Goal: Transaction & Acquisition: Purchase product/service

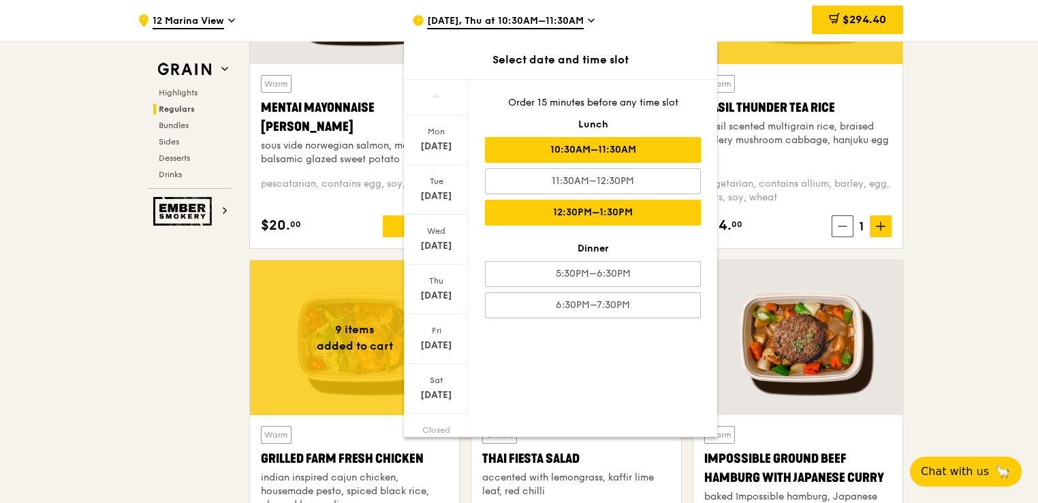
click at [558, 208] on div "12:30PM–1:30PM" at bounding box center [593, 213] width 216 height 26
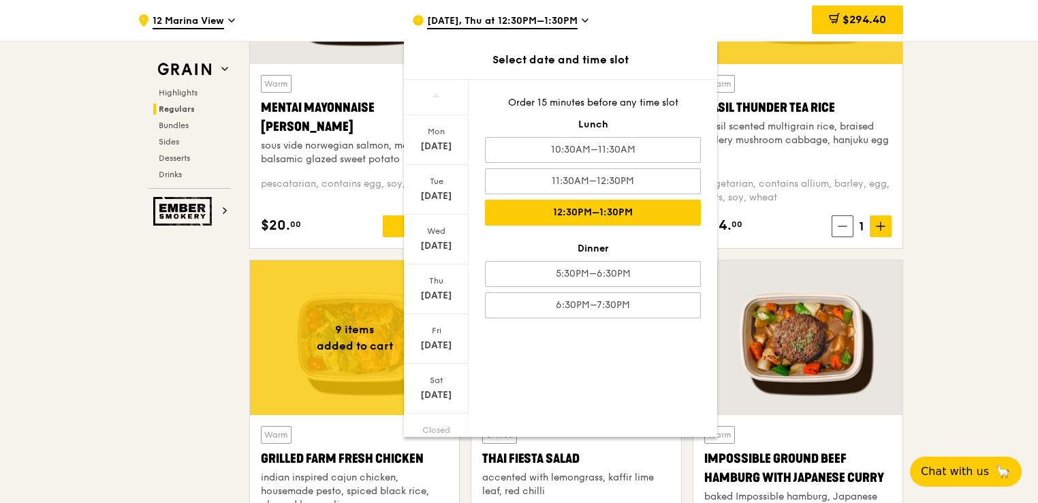
click at [561, 372] on div "[DATE] [DATE] [DATE] [DATE] [DATE] [DATE] Closed [DATE] Order 15 minutes before…" at bounding box center [560, 258] width 313 height 358
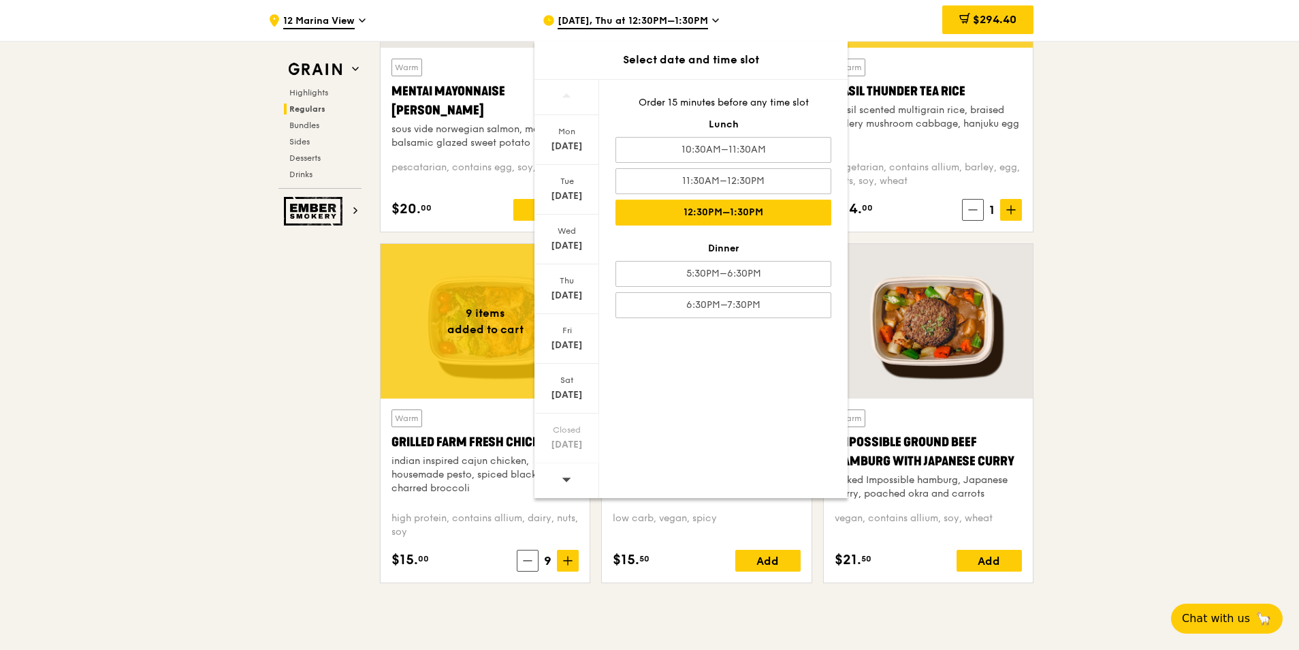
scroll to position [1370, 0]
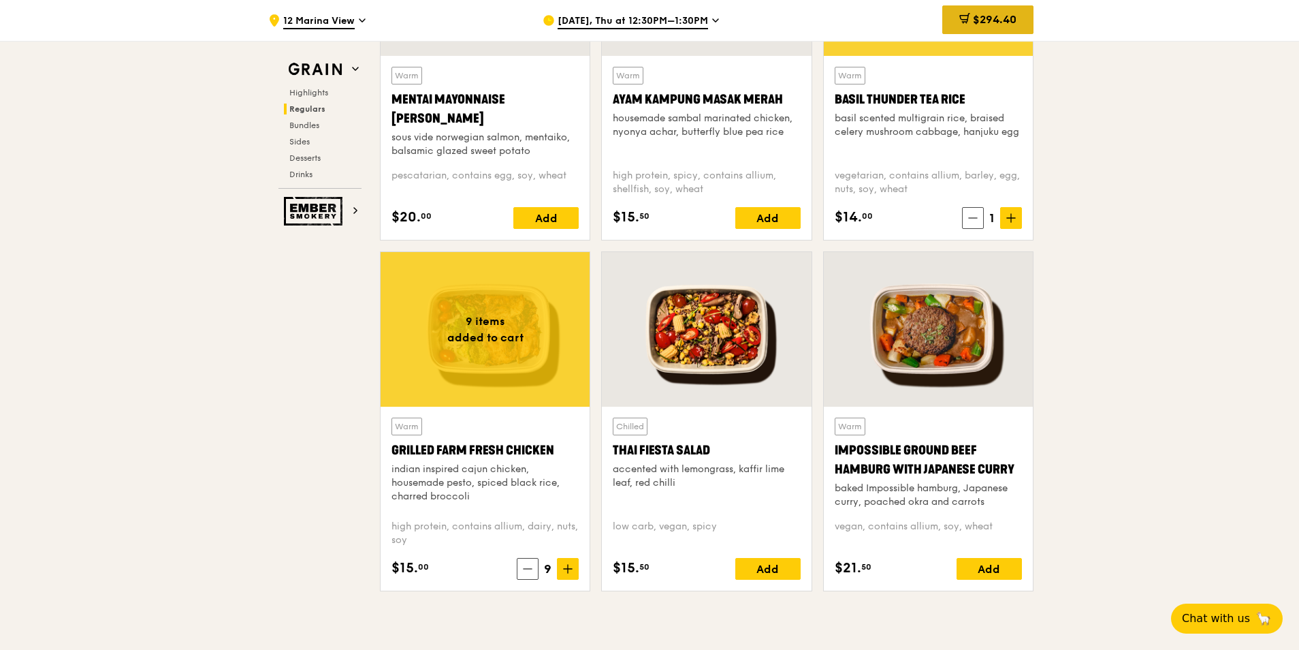
click at [995, 21] on span "$294.40" at bounding box center [995, 19] width 44 height 13
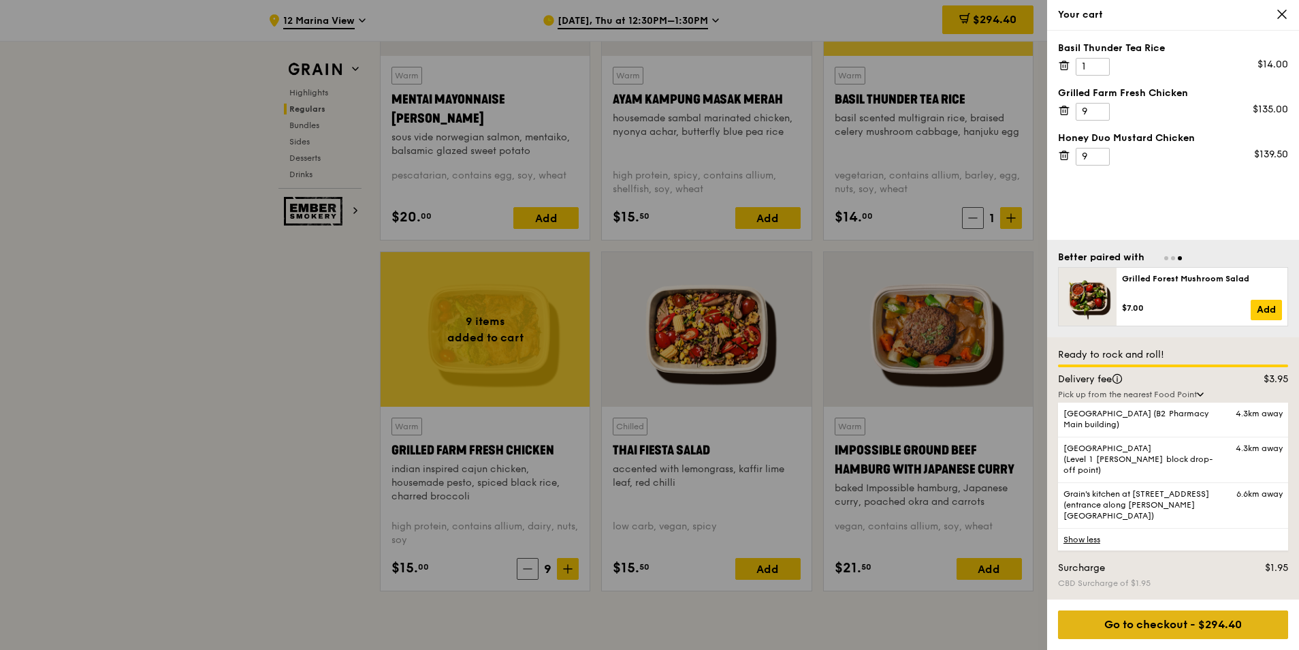
click at [1037, 502] on div "Go to checkout - $294.40" at bounding box center [1173, 624] width 230 height 29
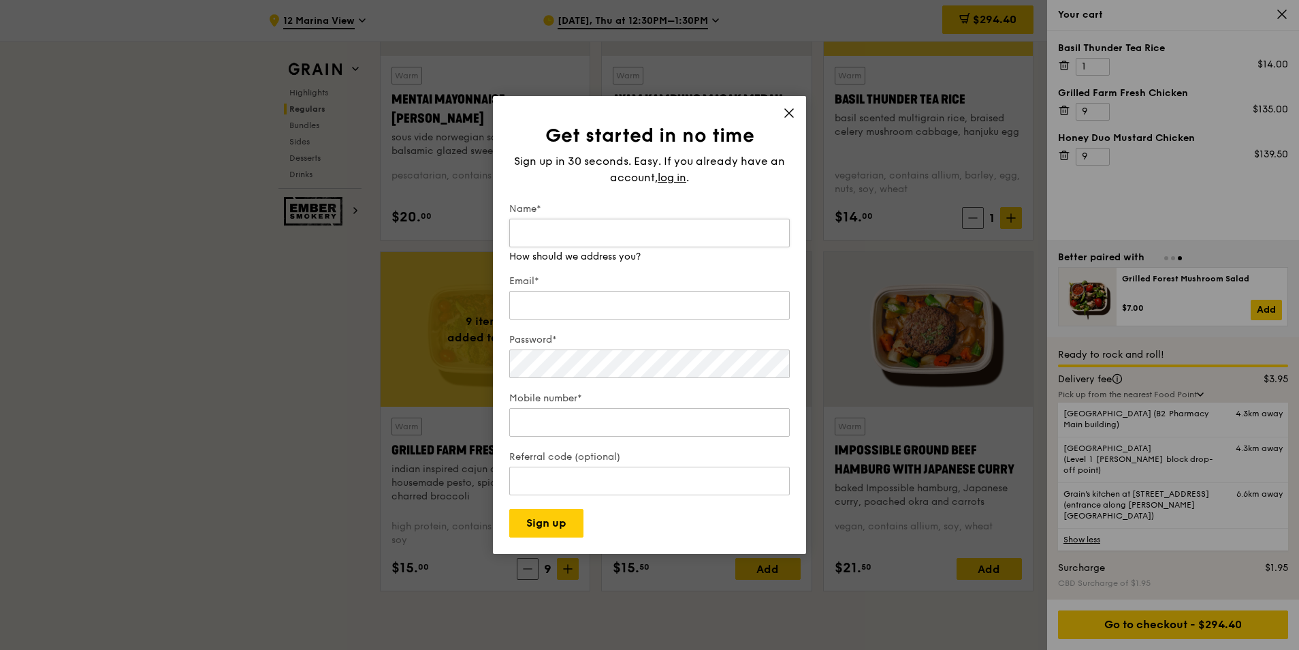
click at [621, 236] on input "Name*" at bounding box center [649, 233] width 281 height 29
type input "[PERSON_NAME]"
click at [582, 312] on div "Email* We will send your receipt to this email" at bounding box center [649, 291] width 281 height 61
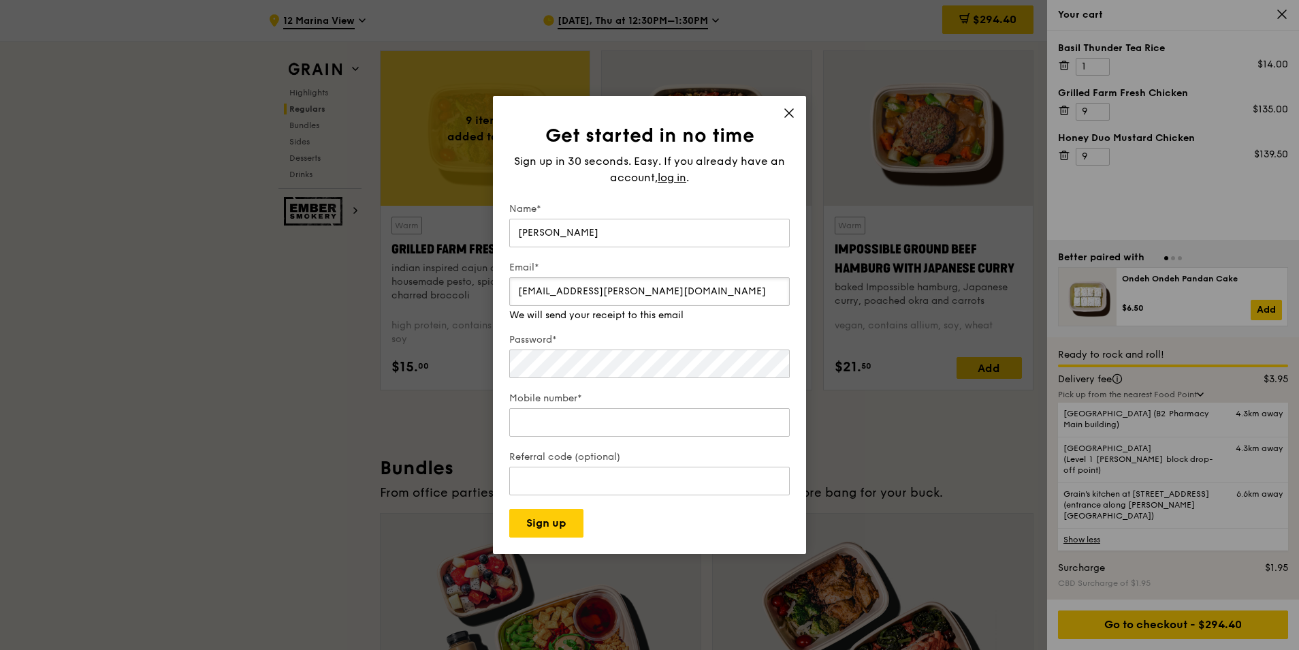
scroll to position [1574, 0]
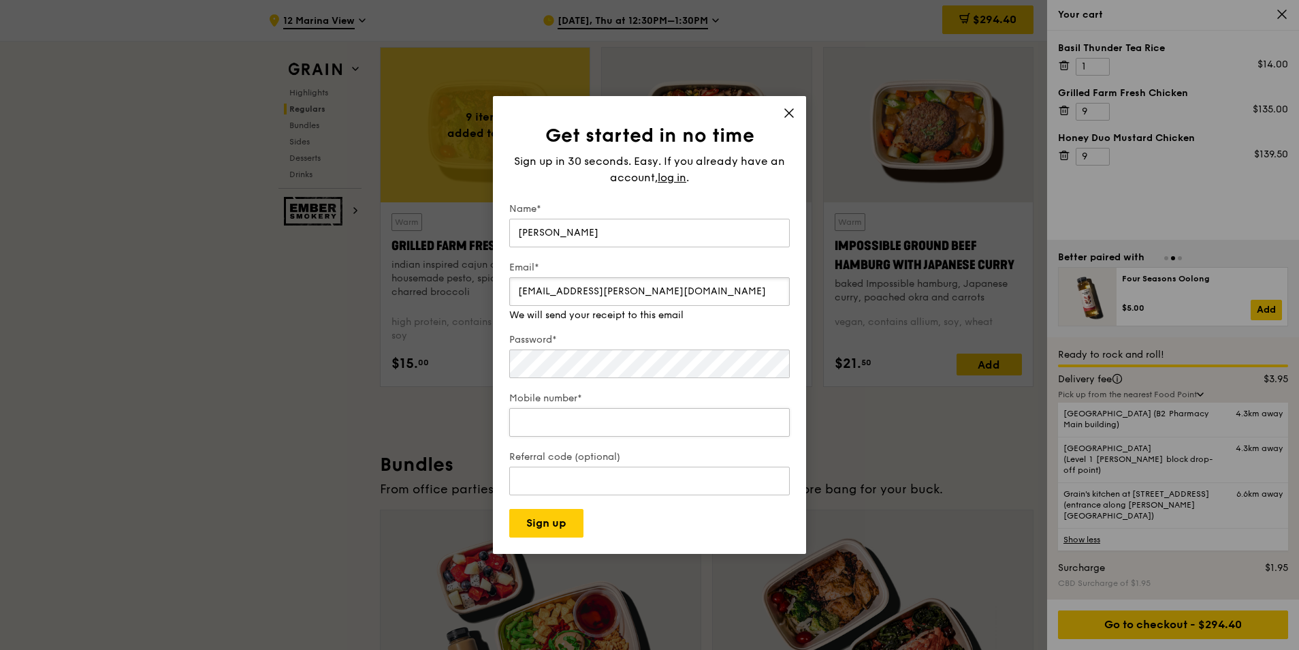
type input "[EMAIL_ADDRESS][PERSON_NAME][DOMAIN_NAME]"
click at [554, 422] on input "Mobile number*" at bounding box center [649, 408] width 281 height 29
paste input "96788246"
type input "96788246"
click at [673, 445] on form "Name* Sandra LEE Email* sand.lee@mitsui.com Password* Mobile number* 96788246 W…" at bounding box center [649, 369] width 281 height 335
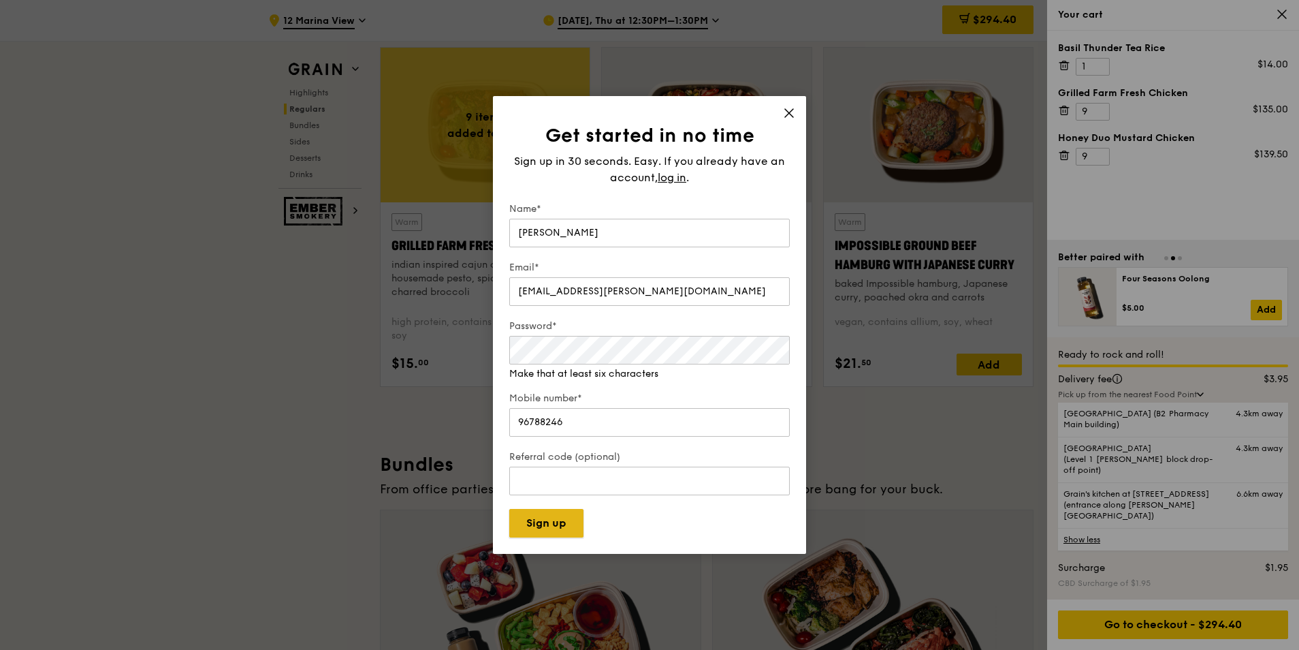
click at [545, 502] on button "Sign up" at bounding box center [546, 523] width 74 height 29
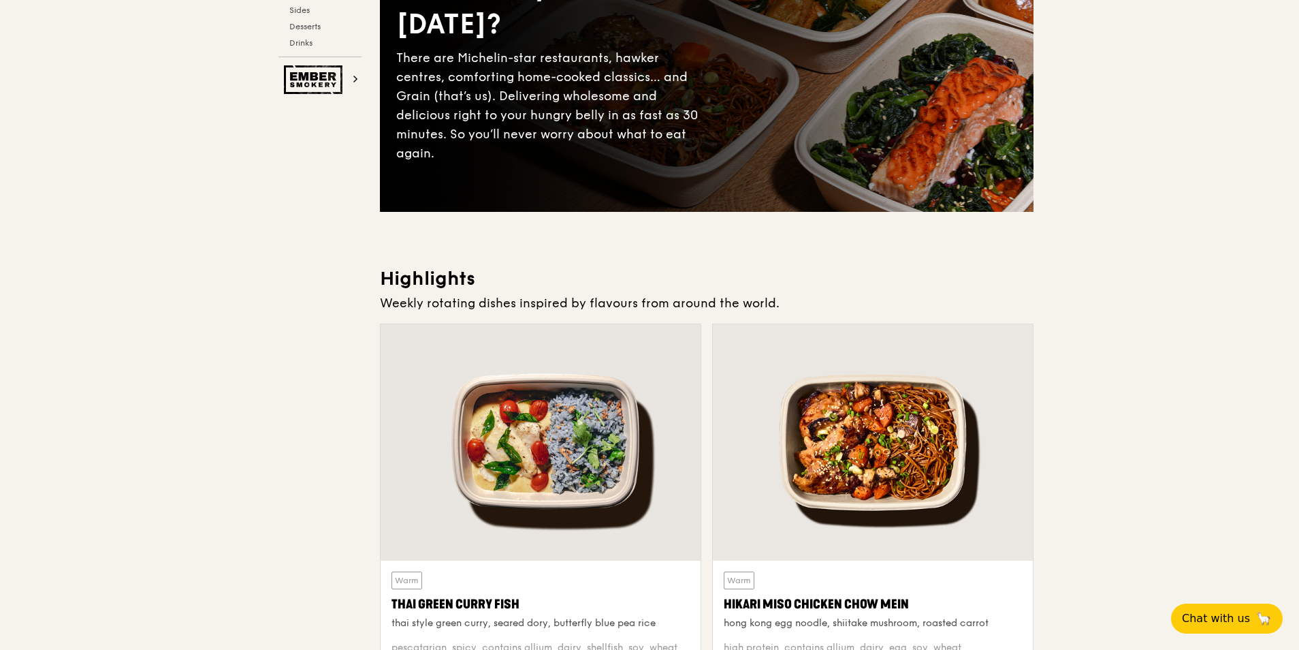
scroll to position [409, 0]
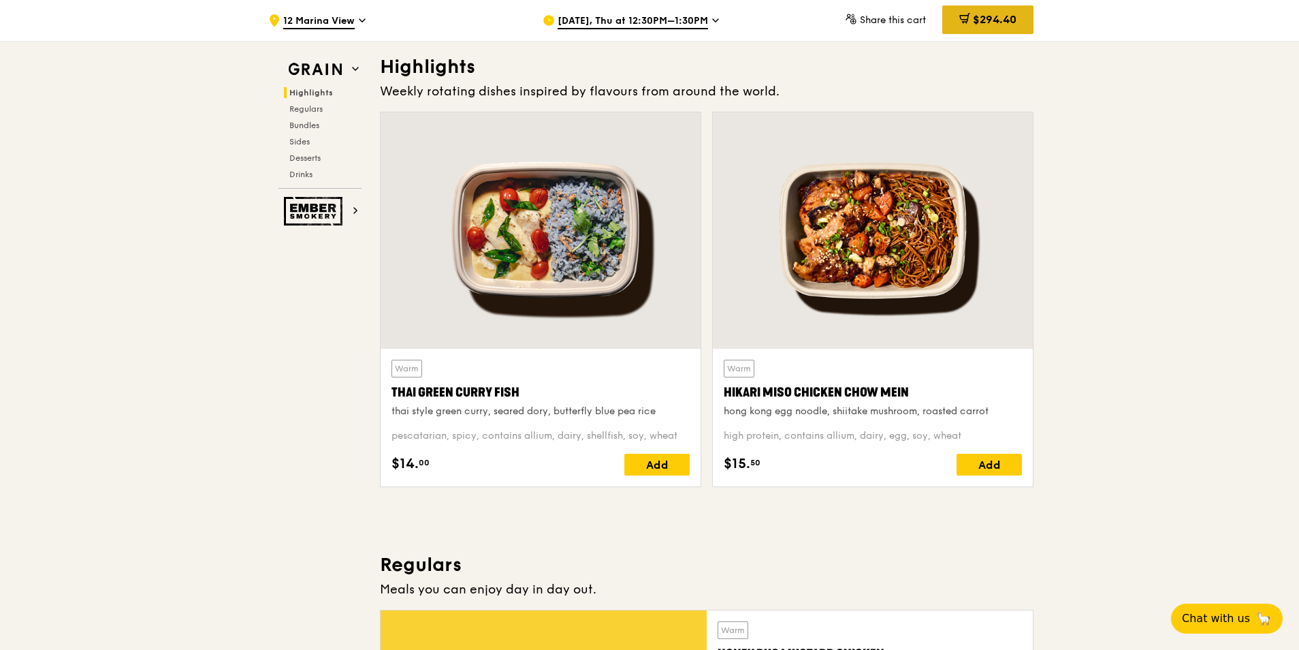
click at [981, 20] on span "$294.40" at bounding box center [995, 19] width 44 height 13
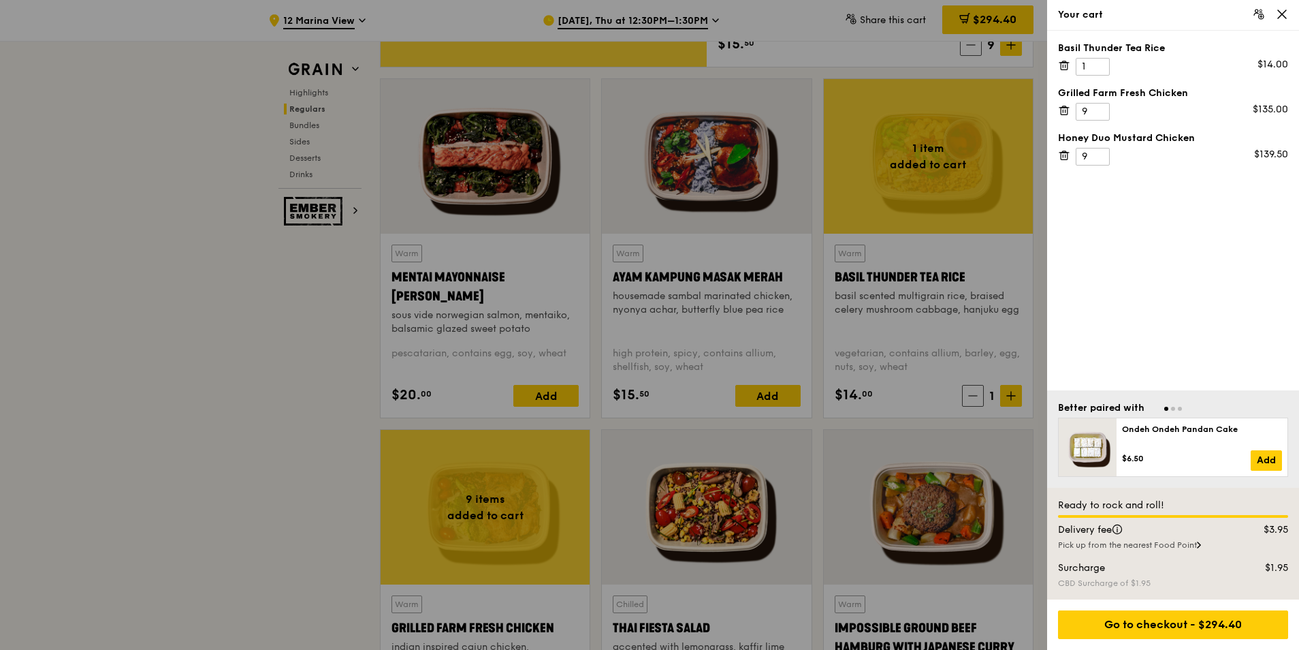
scroll to position [1226, 0]
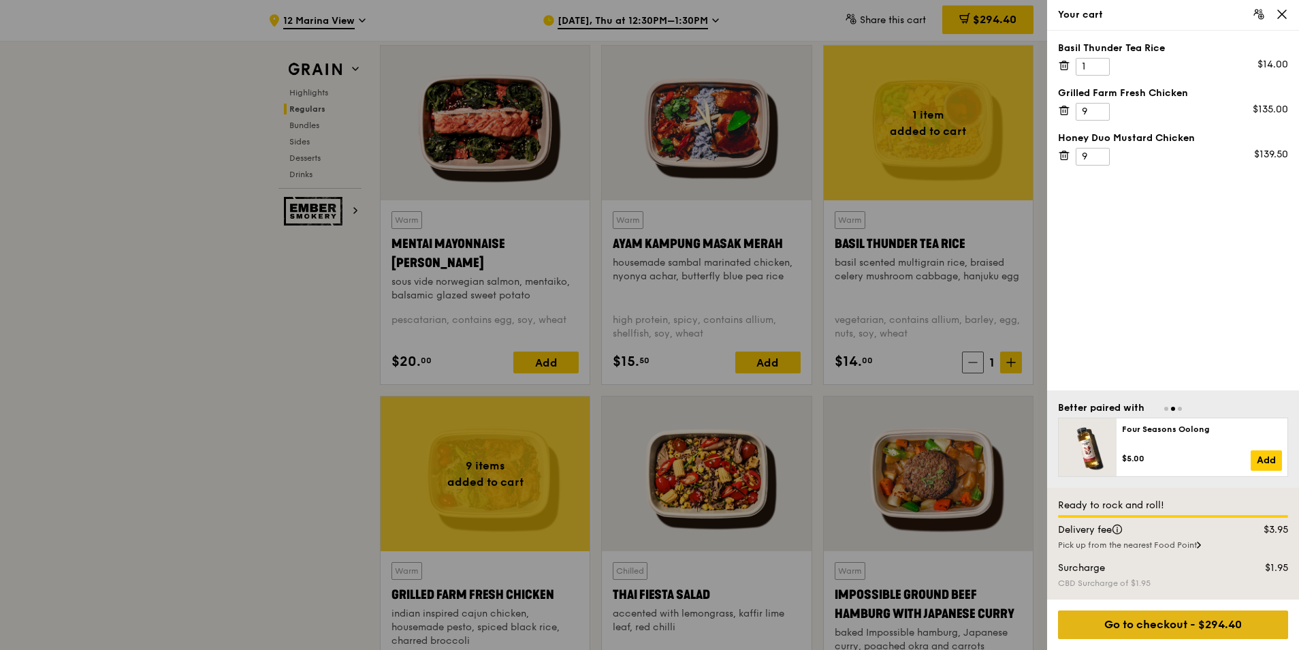
click at [1188, 629] on div "Go to checkout - $294.40" at bounding box center [1173, 624] width 230 height 29
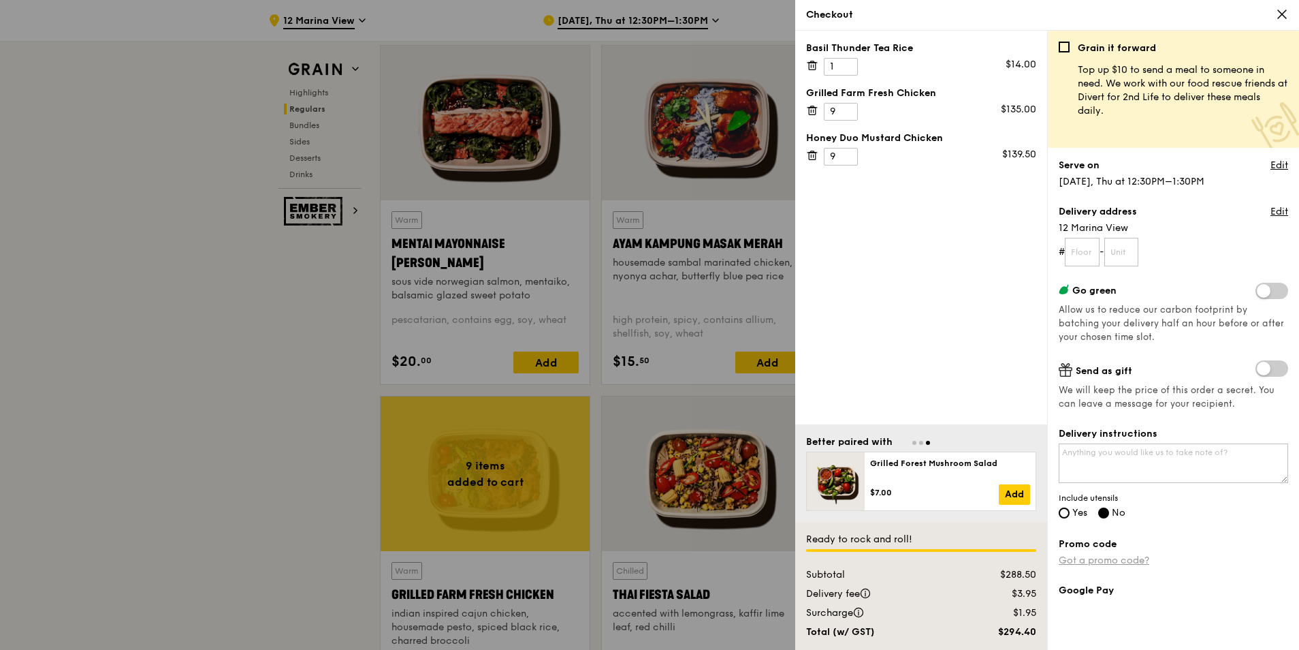
click at [1107, 562] on link "Got a promo code?" at bounding box center [1104, 560] width 91 height 12
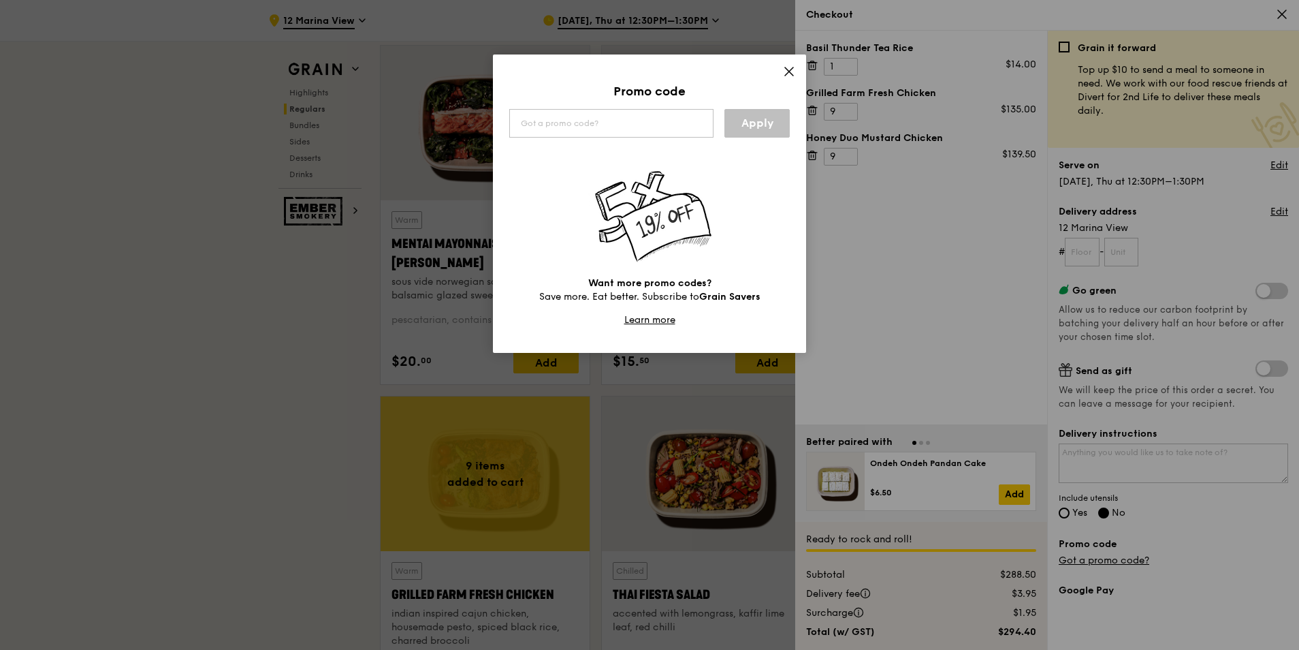
click at [788, 72] on icon at bounding box center [789, 71] width 12 height 12
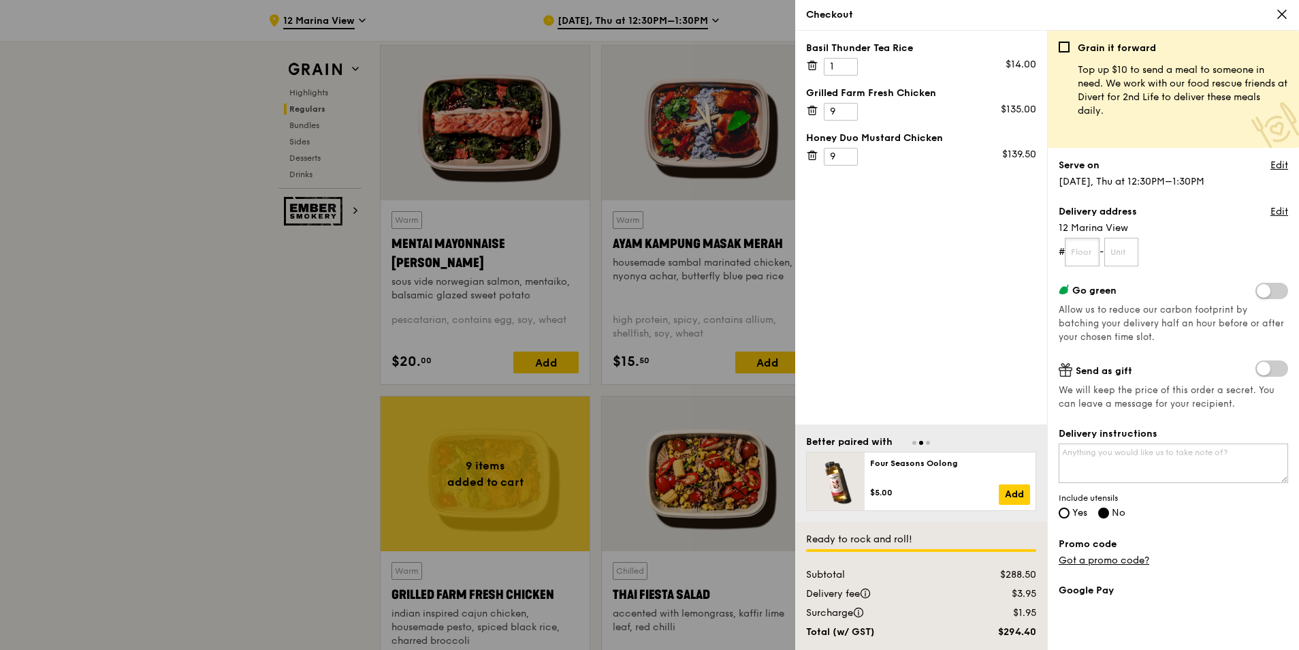
click at [1081, 250] on input "text" at bounding box center [1082, 252] width 35 height 29
type input "31"
click at [1131, 249] on input "text" at bounding box center [1122, 252] width 35 height 29
type input "01"
click at [1271, 215] on link "Edit" at bounding box center [1280, 212] width 18 height 14
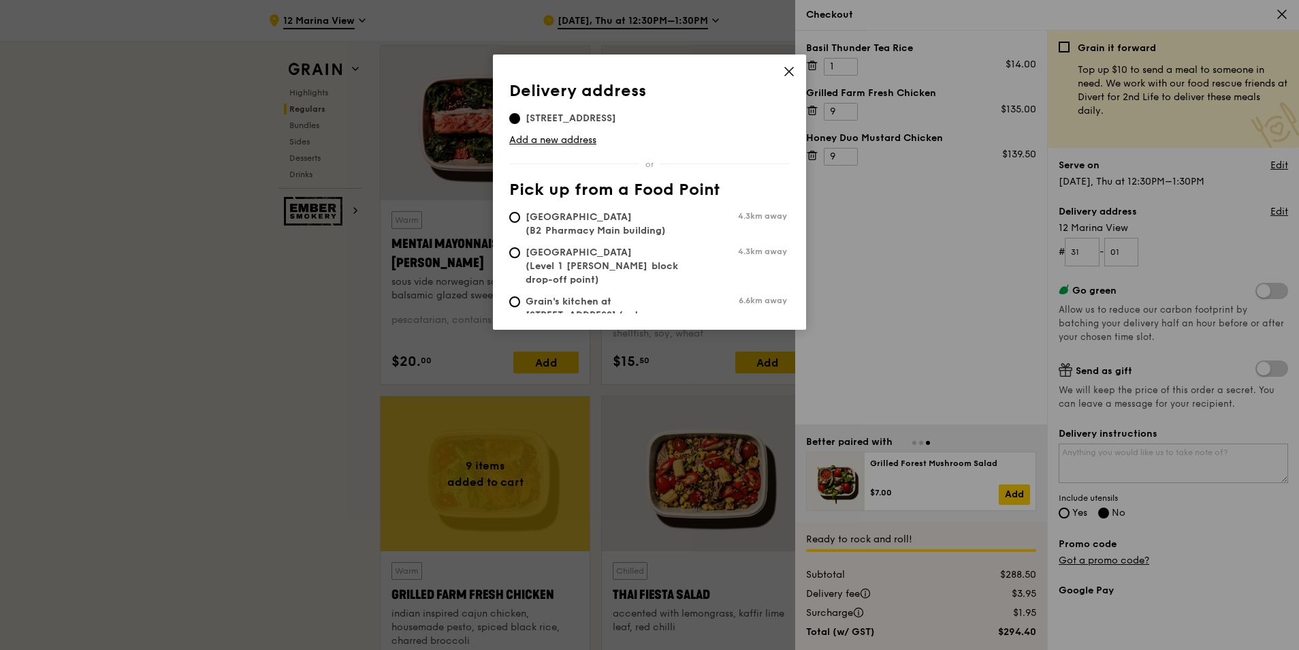
drag, startPoint x: 642, startPoint y: 120, endPoint x: 527, endPoint y: 118, distance: 115.1
click at [527, 118] on span "[STREET_ADDRESS]" at bounding box center [570, 119] width 123 height 14
copy span "[STREET_ADDRESS]"
click at [547, 141] on link "Add a new address" at bounding box center [649, 140] width 281 height 14
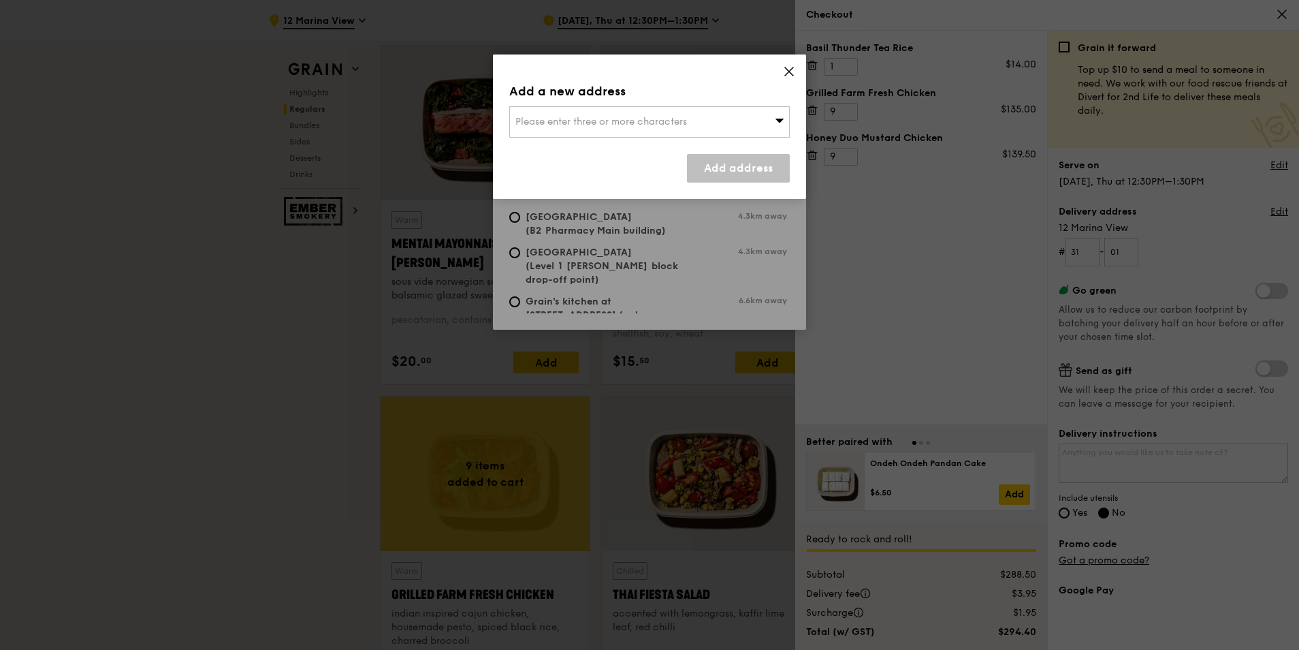
click at [561, 127] on div "Please enter three or more characters" at bounding box center [649, 121] width 281 height 31
click at [588, 123] on input "[STREET_ADDRESS]" at bounding box center [649, 122] width 279 height 30
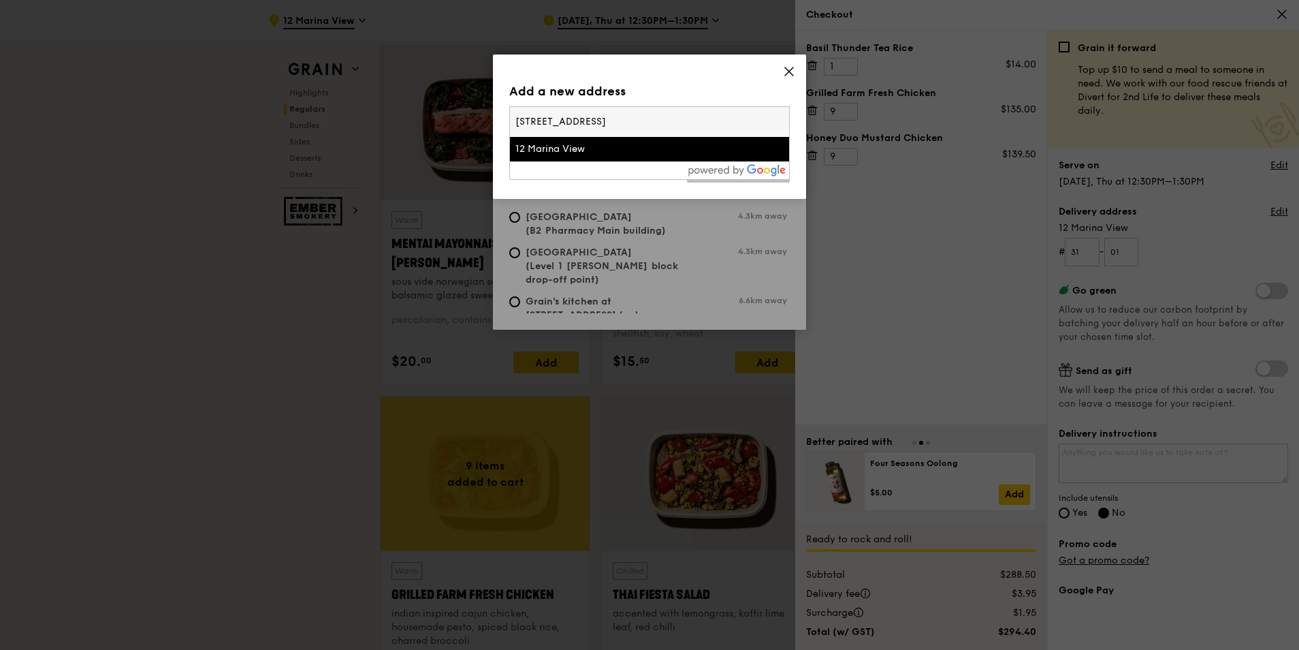
type input "[STREET_ADDRESS]"
click at [681, 73] on div "Add a new address Please enter three or more characters [STREET_ADDRESS] View A…" at bounding box center [649, 126] width 313 height 144
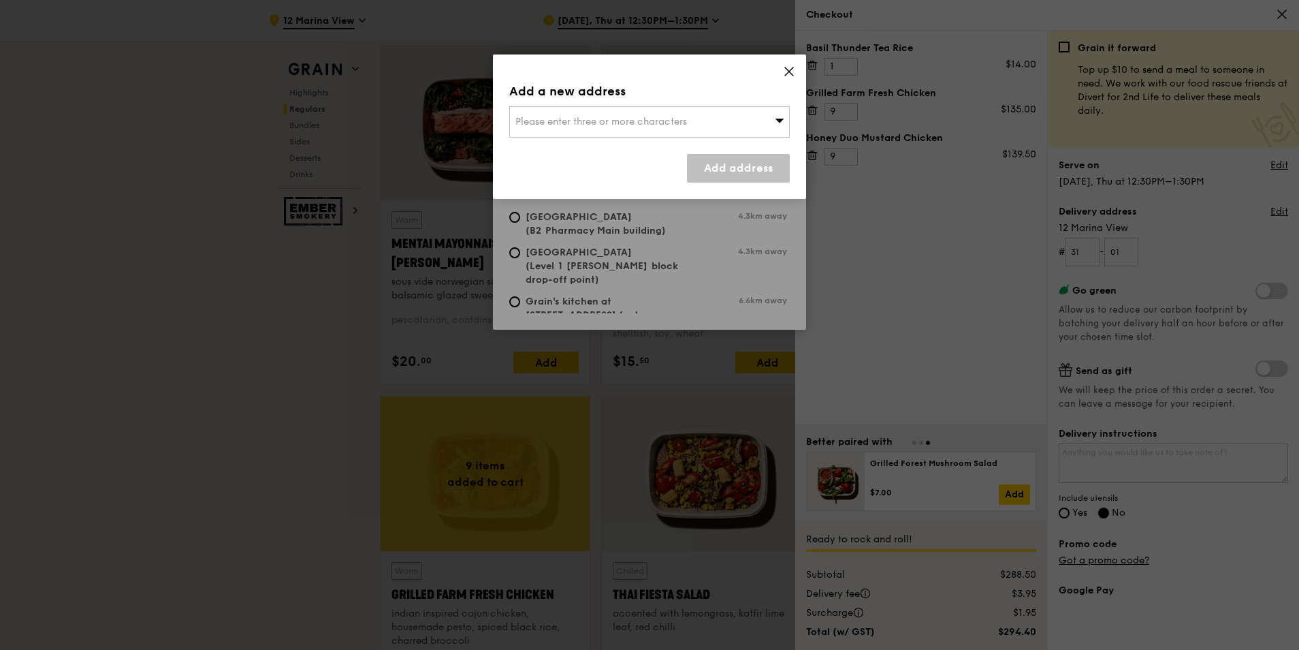
click at [614, 125] on span "Please enter three or more characters" at bounding box center [601, 122] width 172 height 12
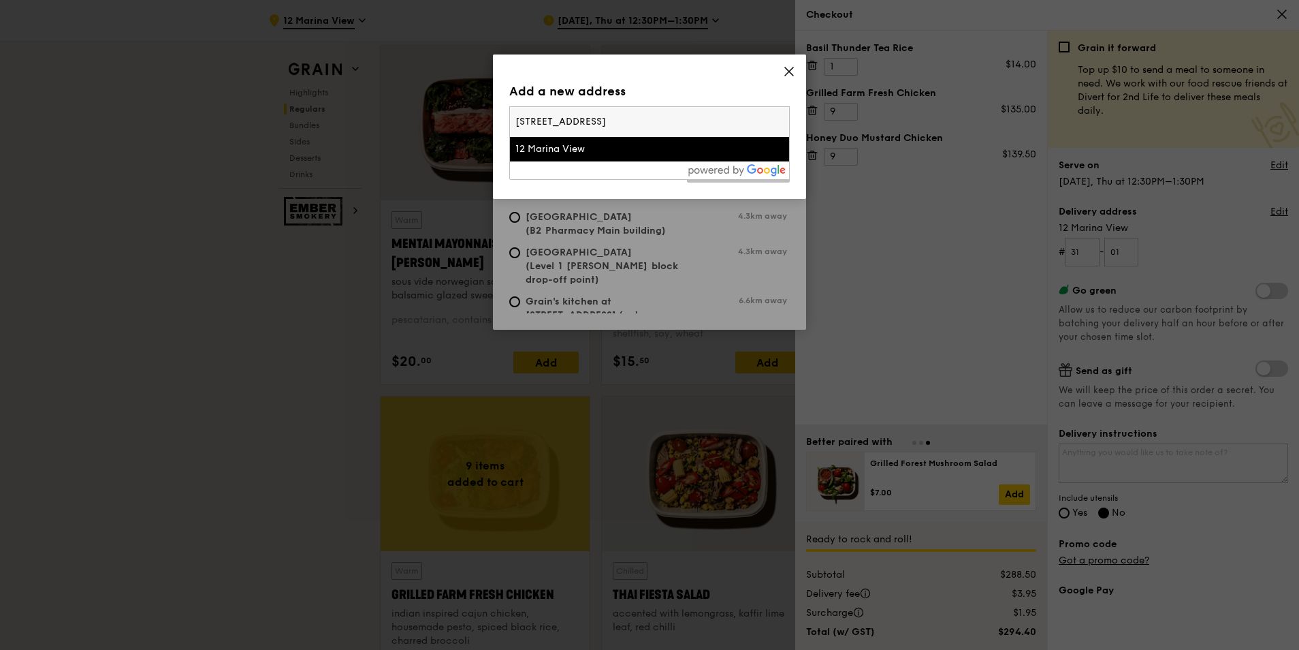
click at [559, 147] on div "12 Marina View" at bounding box center [616, 149] width 202 height 14
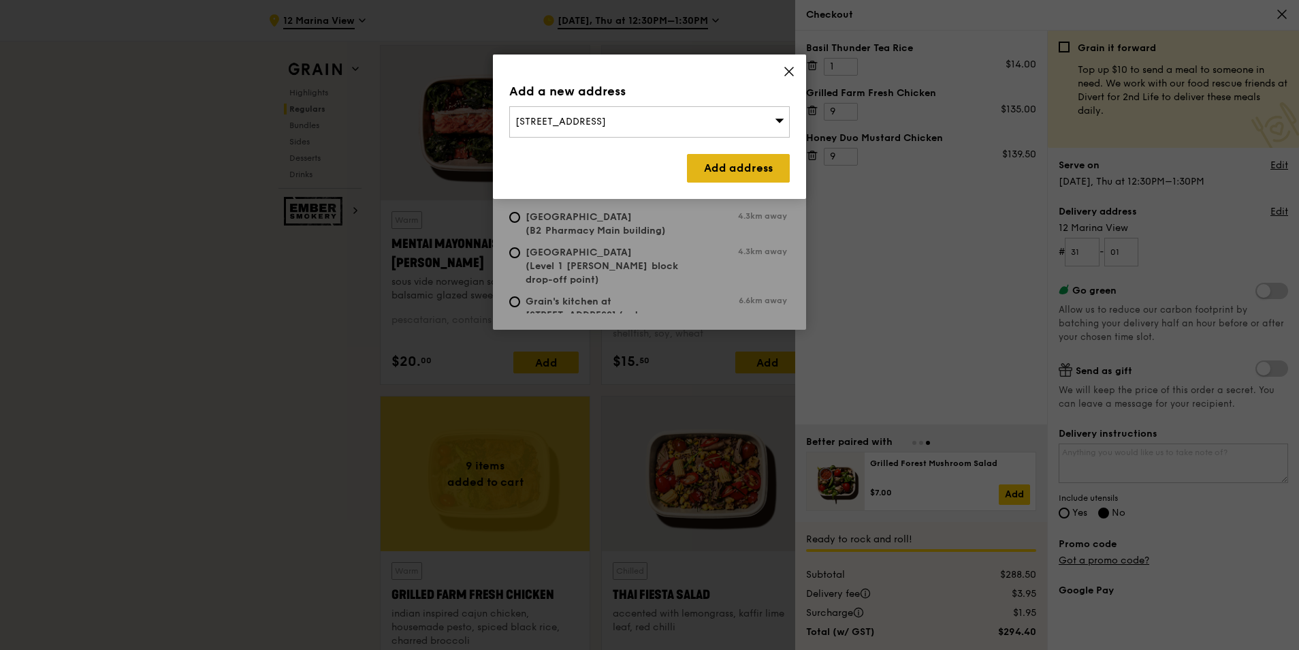
click at [734, 157] on link "Add address" at bounding box center [738, 168] width 103 height 29
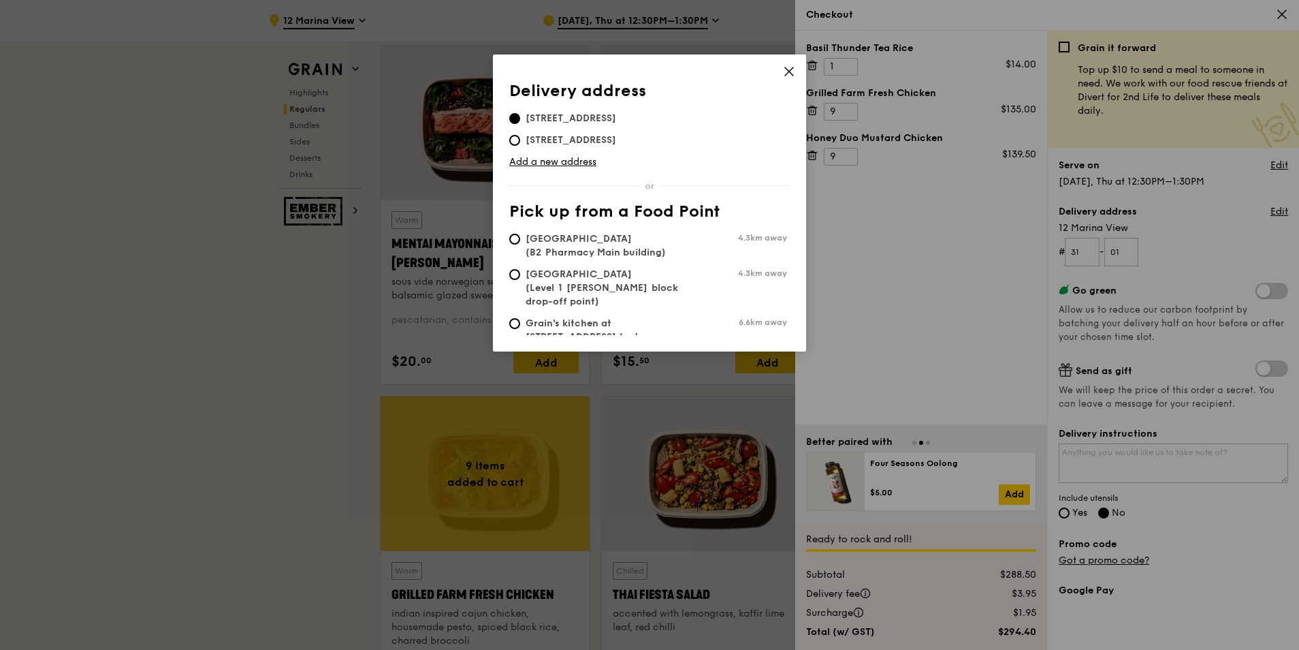
click at [789, 74] on icon at bounding box center [789, 71] width 12 height 12
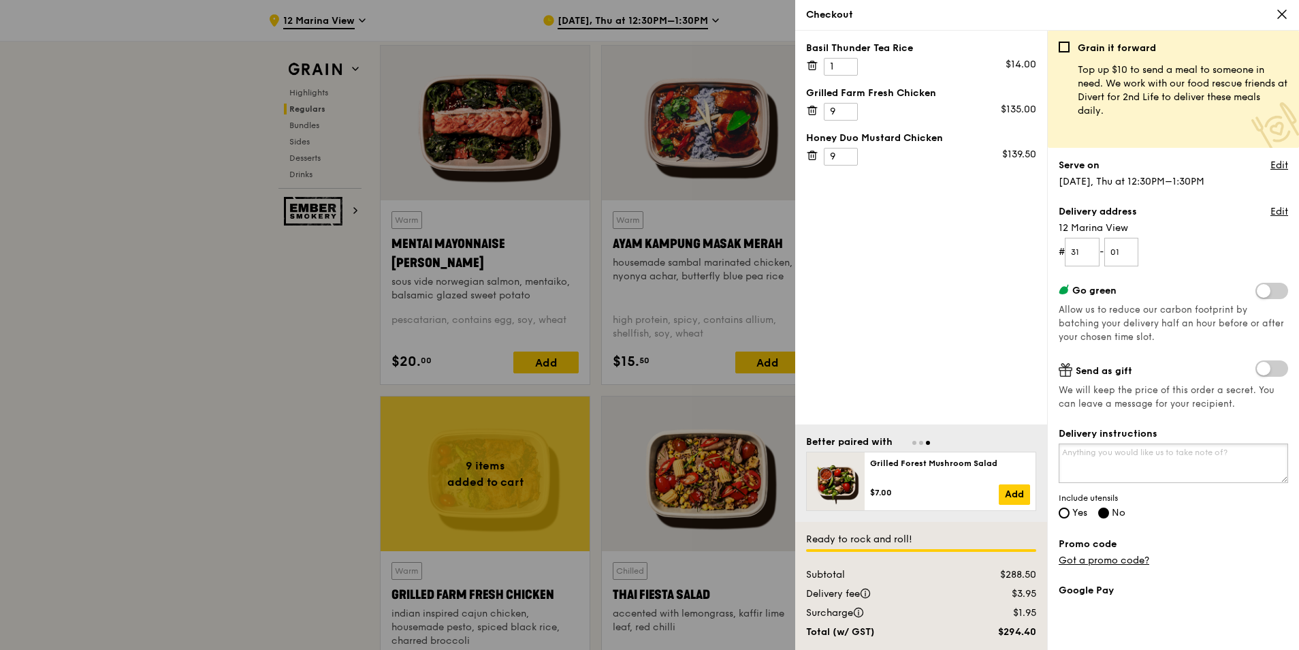
click at [1107, 457] on textarea "Delivery instructions" at bounding box center [1173, 462] width 229 height 39
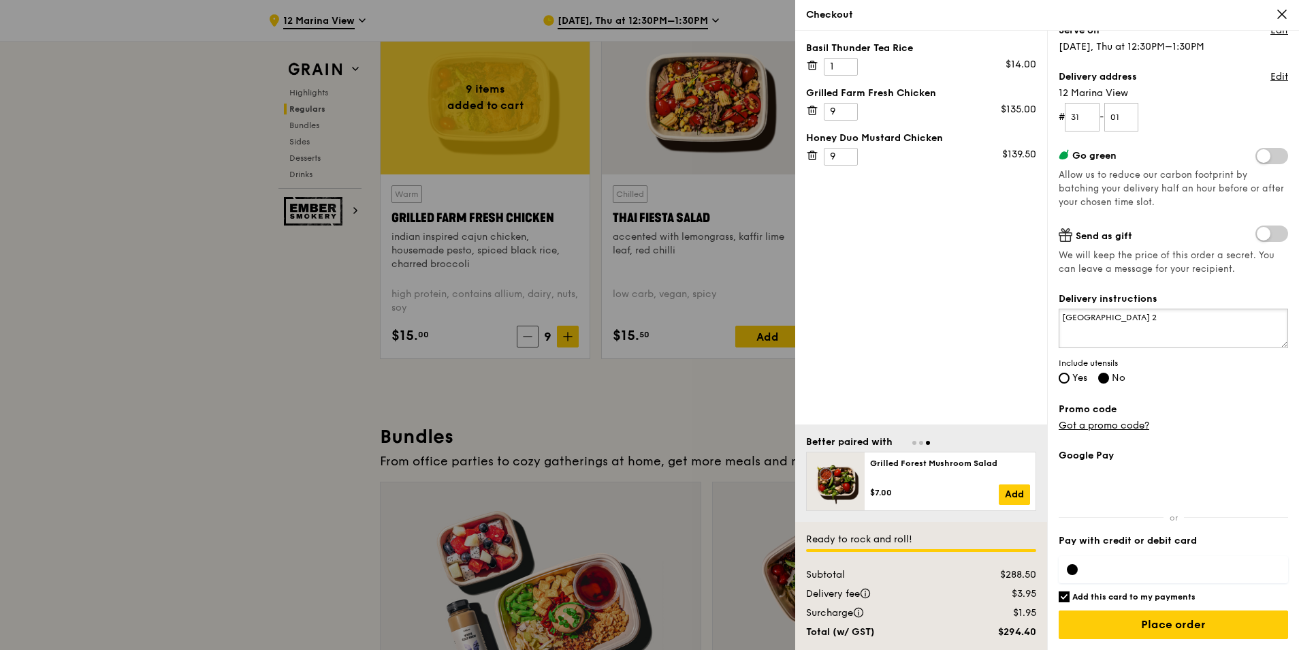
scroll to position [1634, 0]
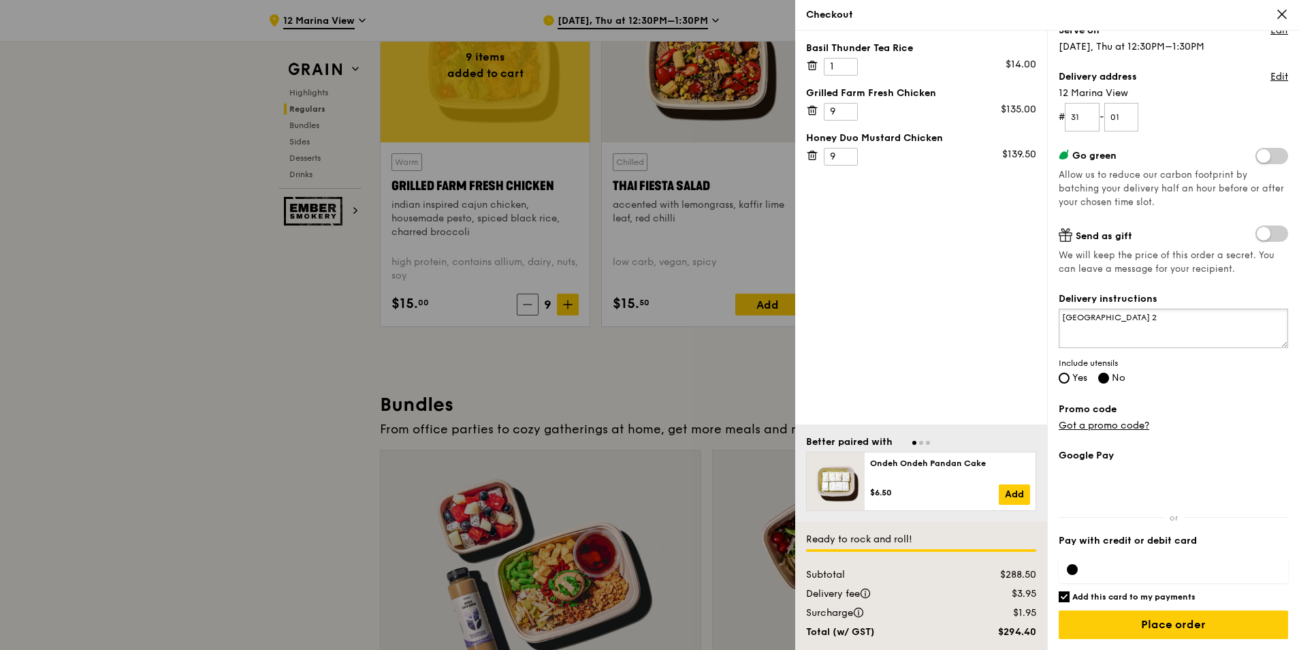
type textarea "[GEOGRAPHIC_DATA] 2"
click at [1063, 592] on input "Add this card to my payments" at bounding box center [1064, 596] width 11 height 11
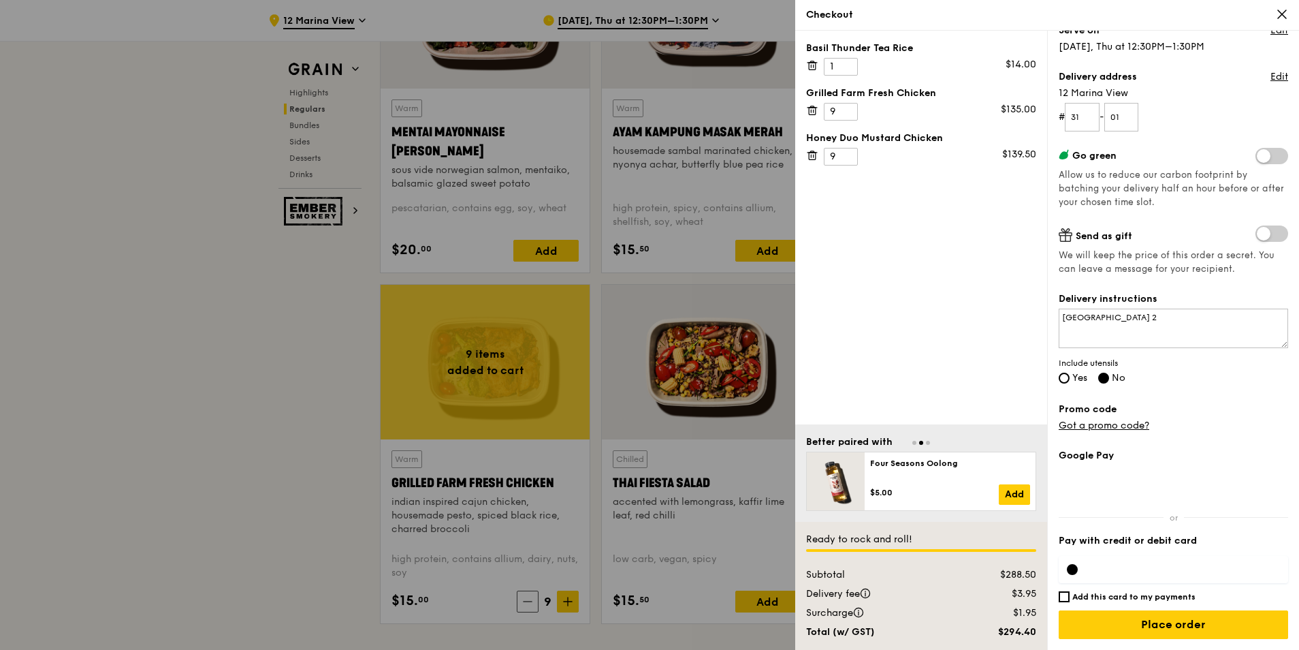
scroll to position [1498, 0]
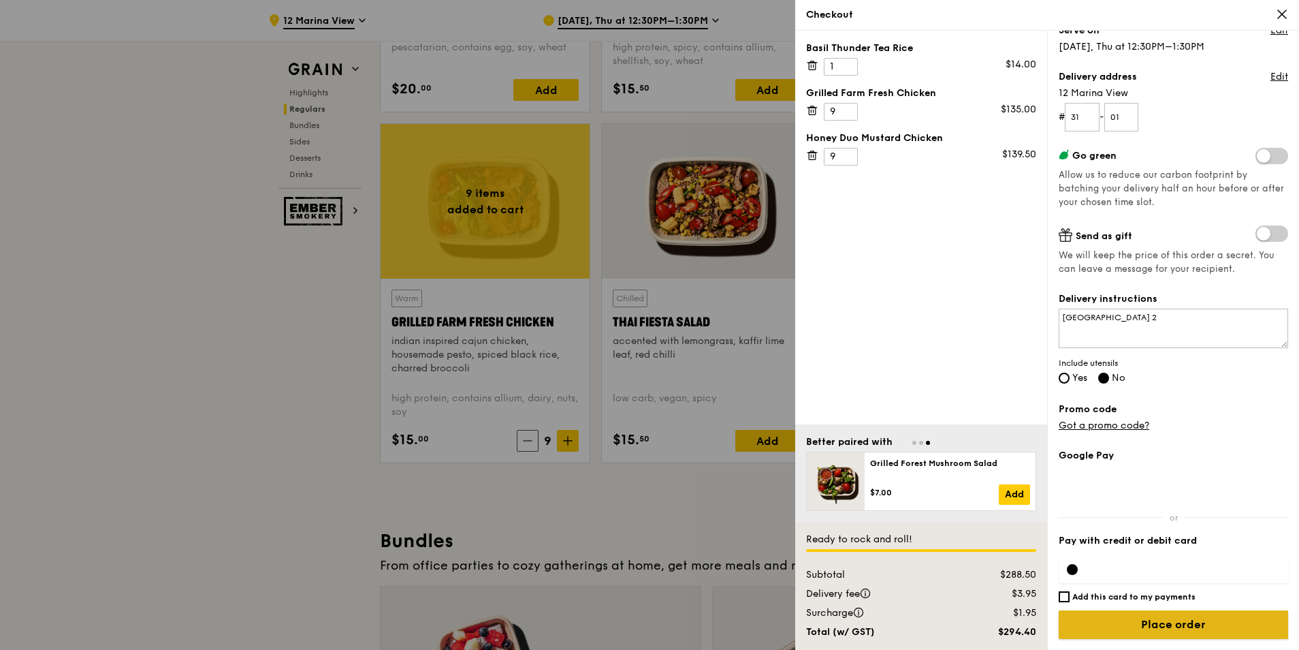
click at [1125, 624] on input "Place order" at bounding box center [1173, 624] width 229 height 29
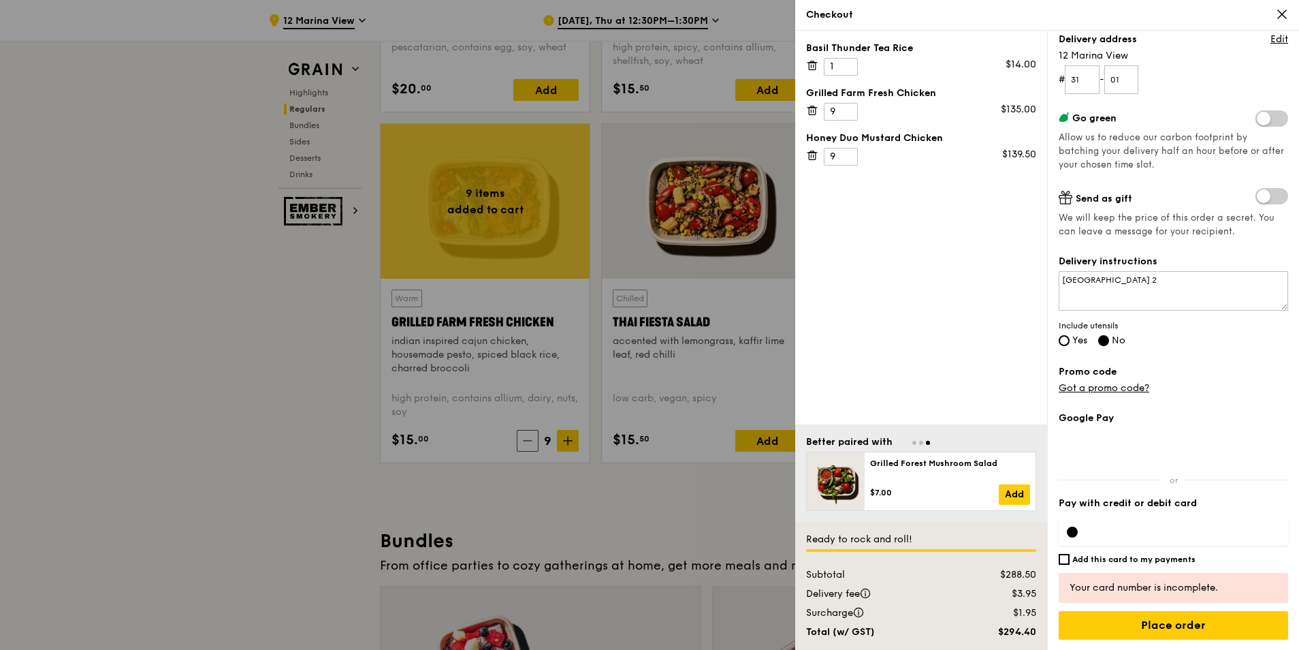
scroll to position [173, 0]
click at [1085, 531] on div at bounding box center [1173, 531] width 229 height 27
click at [1075, 533] on div at bounding box center [1072, 531] width 11 height 11
click at [1064, 559] on input "Add this card to my payments" at bounding box center [1064, 558] width 11 height 11
click at [1096, 524] on div at bounding box center [1173, 531] width 229 height 27
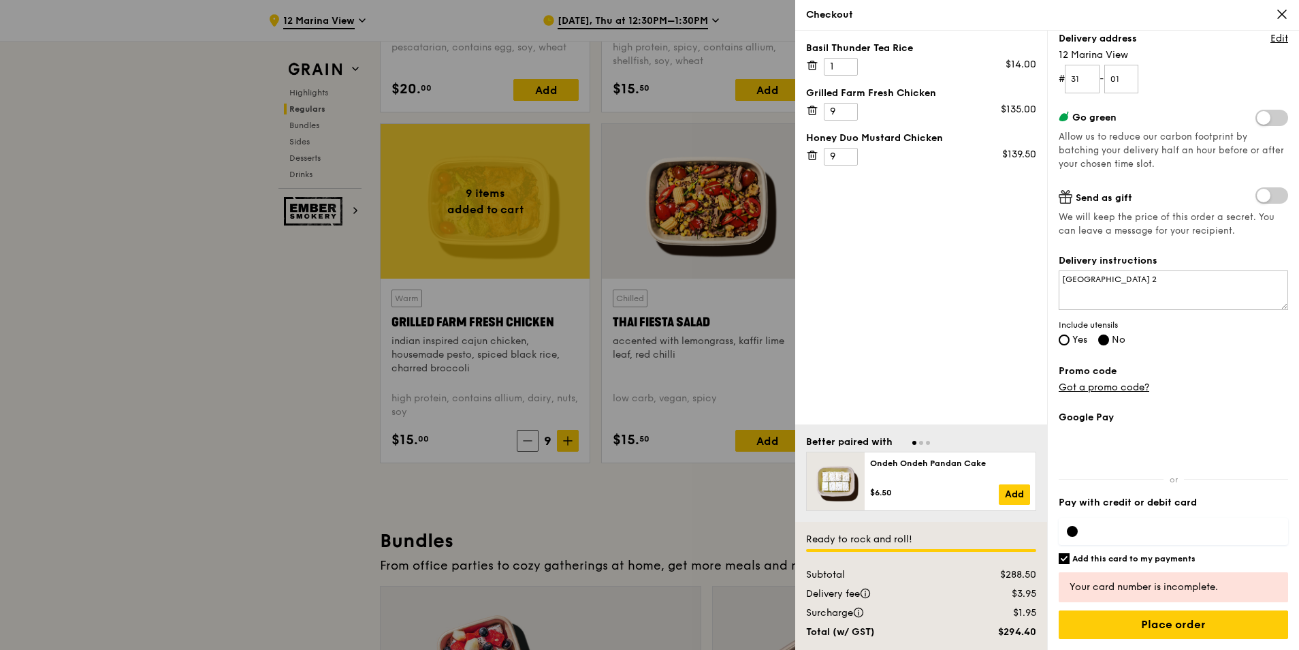
click at [1128, 582] on div "Your card number is incomplete." at bounding box center [1174, 587] width 208 height 14
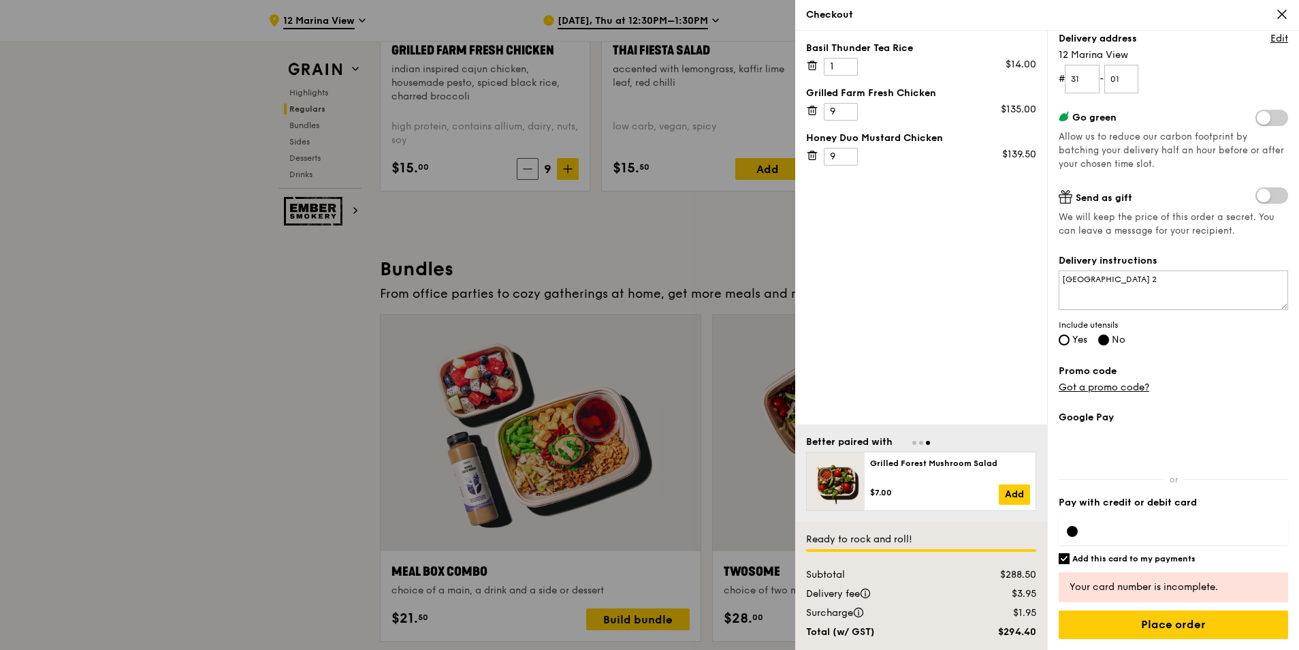
scroll to position [1771, 0]
click at [1109, 628] on input "Place order" at bounding box center [1173, 624] width 229 height 29
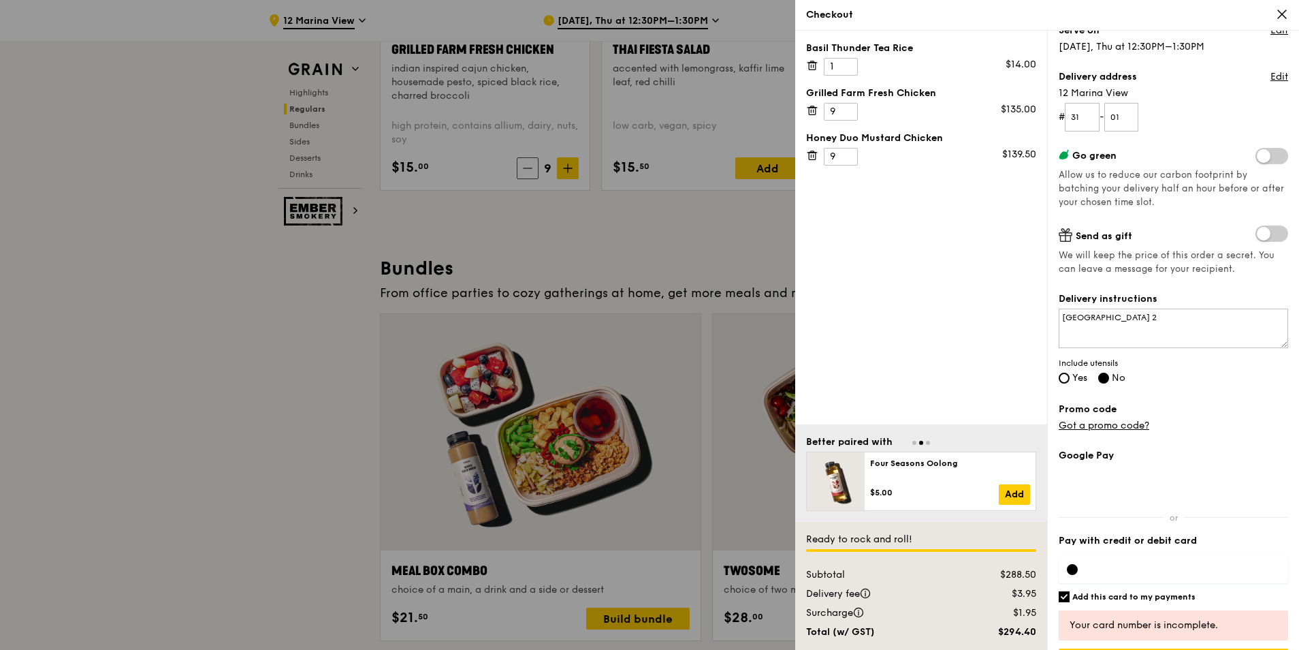
click at [1088, 568] on div at bounding box center [1173, 569] width 229 height 27
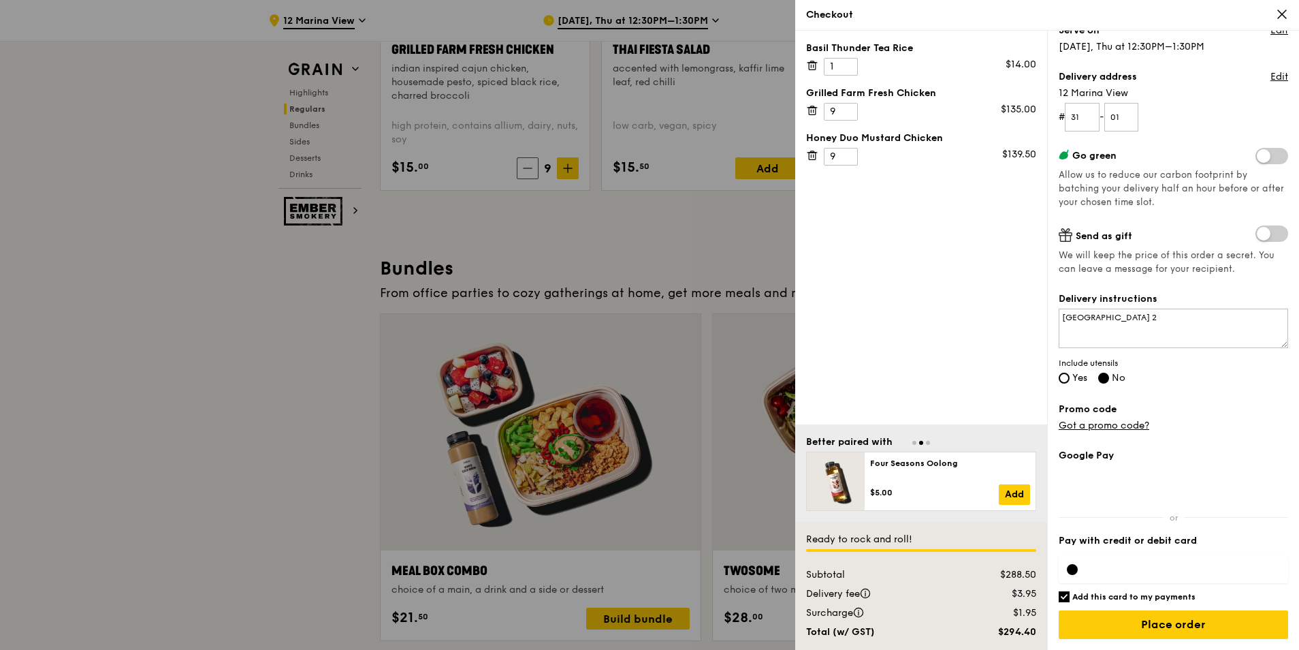
click at [1064, 594] on input "Add this card to my payments" at bounding box center [1064, 596] width 11 height 11
checkbox input "false"
click at [1136, 623] on input "Place order" at bounding box center [1173, 624] width 229 height 29
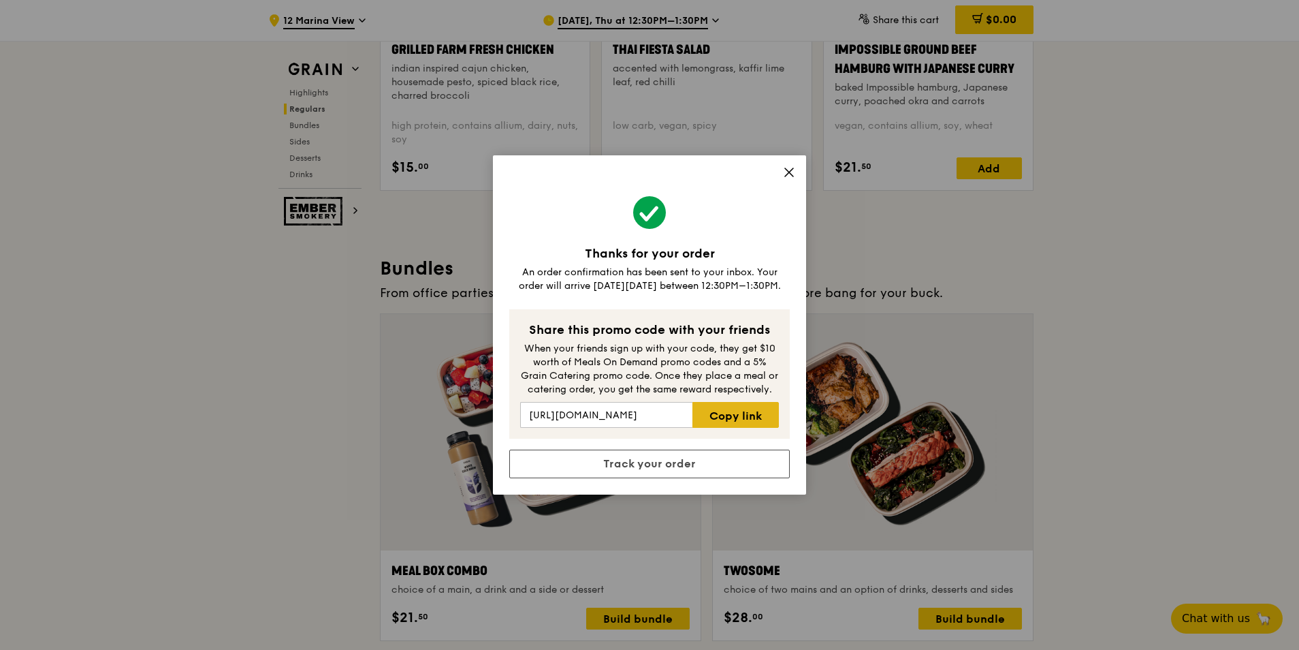
click at [718, 414] on link "Copy link" at bounding box center [736, 415] width 86 height 26
click at [709, 471] on link "Track your order" at bounding box center [649, 463] width 281 height 29
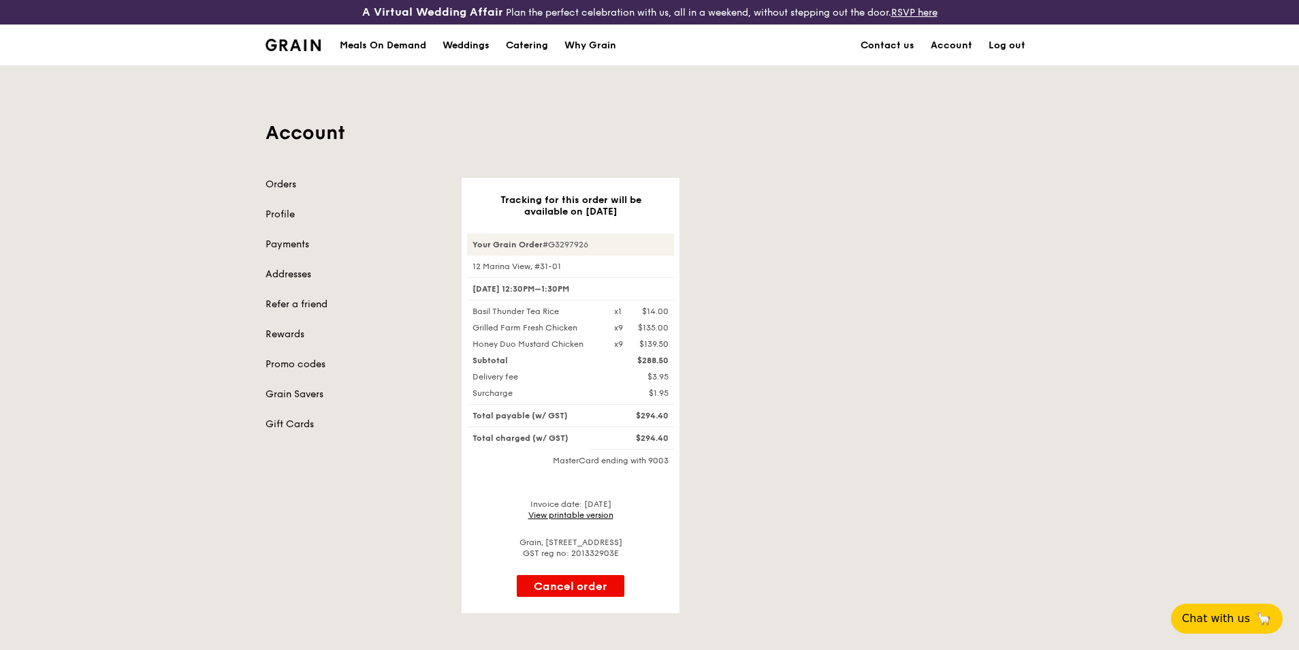
click at [788, 368] on div "Tracking for this order will be available on [DATE] Your Grain Order #G3297926 …" at bounding box center [748, 395] width 588 height 435
click at [586, 514] on link "View printable version" at bounding box center [570, 515] width 85 height 10
